Goal: Information Seeking & Learning: Learn about a topic

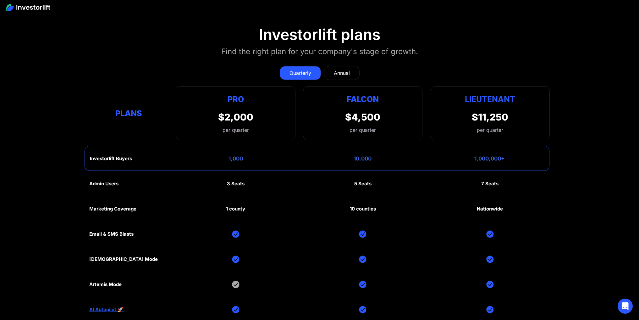
scroll to position [2955, 0]
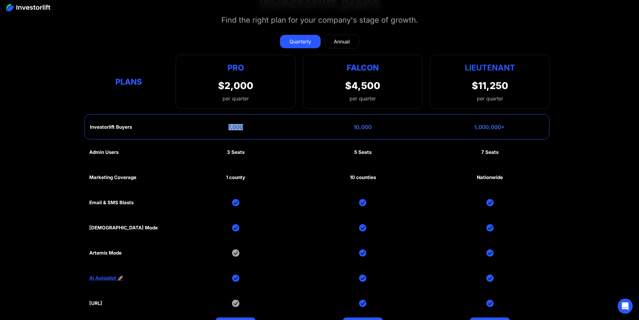
drag, startPoint x: 251, startPoint y: 127, endPoint x: 216, endPoint y: 129, distance: 35.0
click at [216, 129] on div "Investorlift Buyers 1,000 10,000 1,000,000+" at bounding box center [317, 126] width 465 height 25
drag, startPoint x: 371, startPoint y: 126, endPoint x: 340, endPoint y: 127, distance: 30.5
click at [340, 127] on div "Investorlift Buyers 1,000 10,000 1,000,000+" at bounding box center [317, 126] width 465 height 25
click at [343, 38] on div "Annual" at bounding box center [342, 42] width 16 height 8
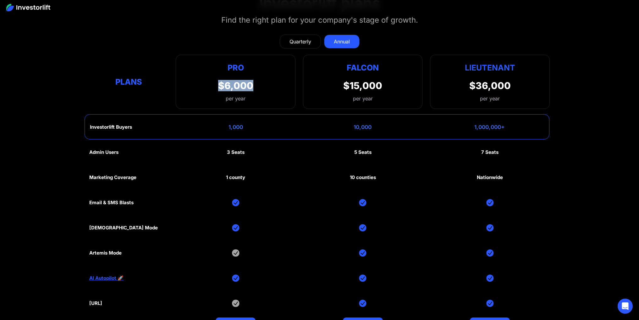
drag, startPoint x: 268, startPoint y: 83, endPoint x: 219, endPoint y: 86, distance: 49.7
click at [219, 86] on div "Pro $6,000 per year Pro Falcon Ltnt. Users 3 10 Unltd Buyer Limit 100k 500k Unl…" at bounding box center [236, 82] width 120 height 54
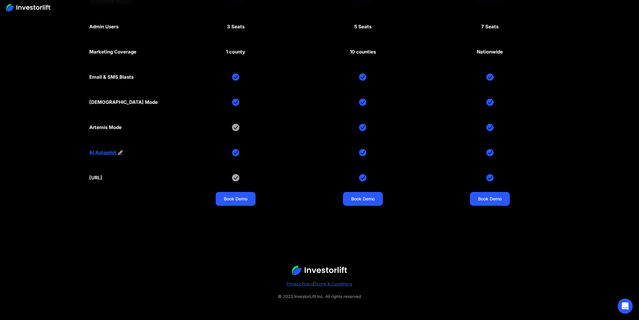
scroll to position [3080, 0]
click at [31, 9] on img at bounding box center [28, 8] width 44 height 8
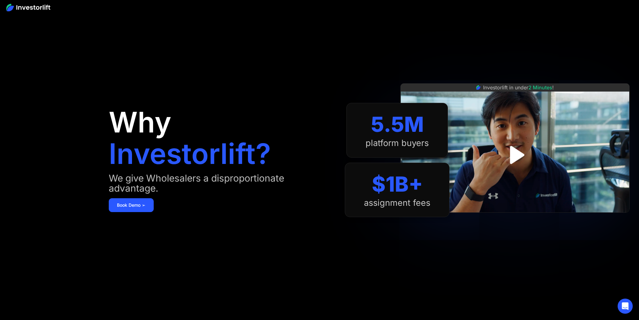
scroll to position [3080, 0]
